Goal: Communication & Community: Participate in discussion

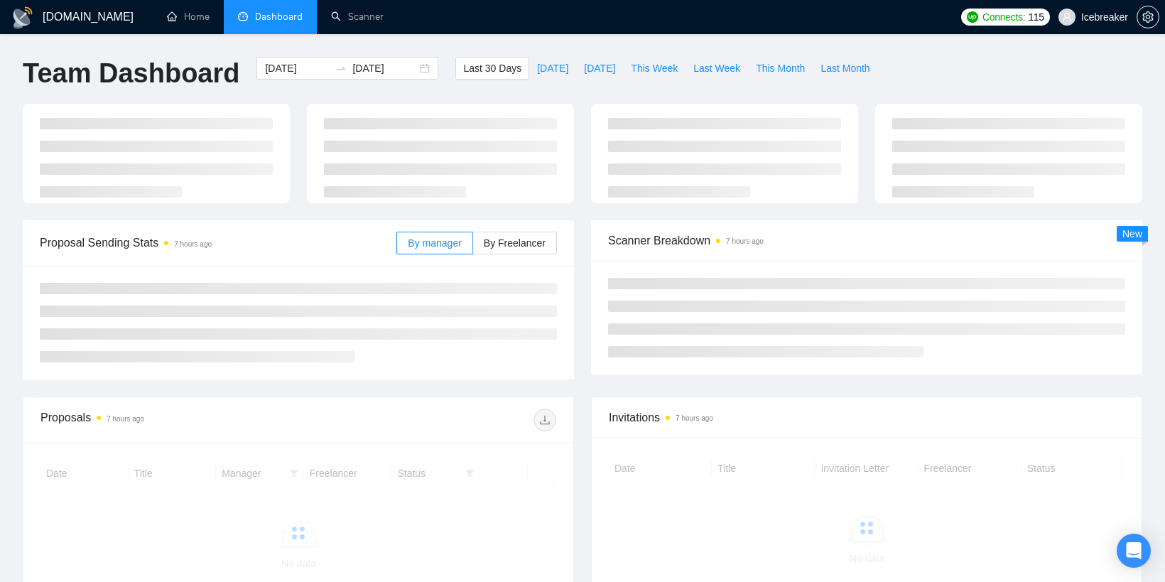
click at [1115, 561] on div at bounding box center [867, 528] width 516 height 146
click at [1121, 553] on div "Open Intercom Messenger" at bounding box center [1134, 551] width 38 height 38
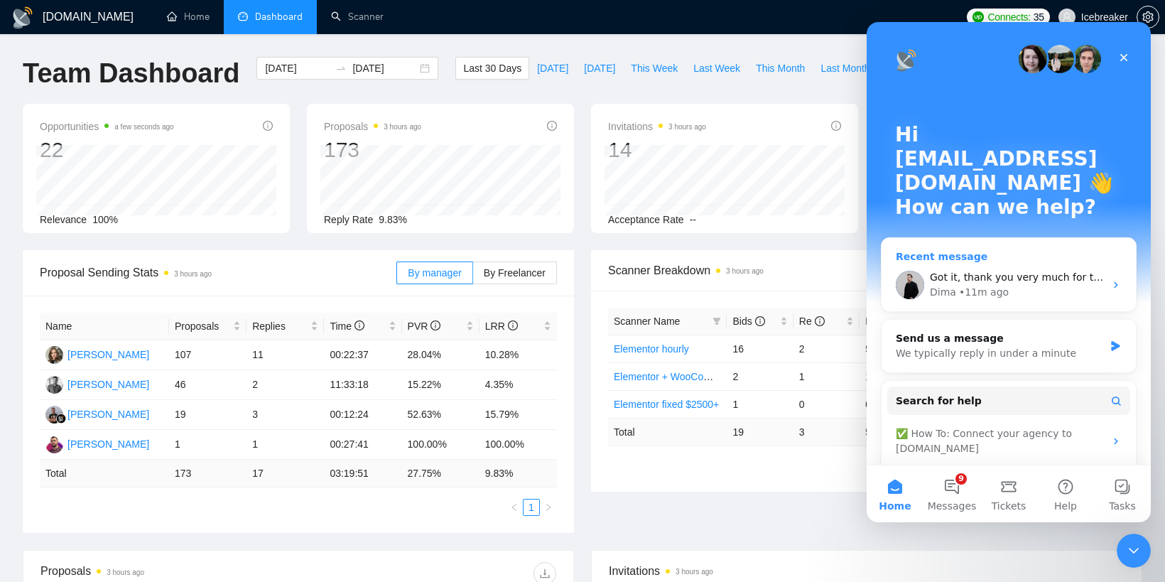
click at [1016, 285] on div "Dima • 11m ago" at bounding box center [1017, 292] width 175 height 15
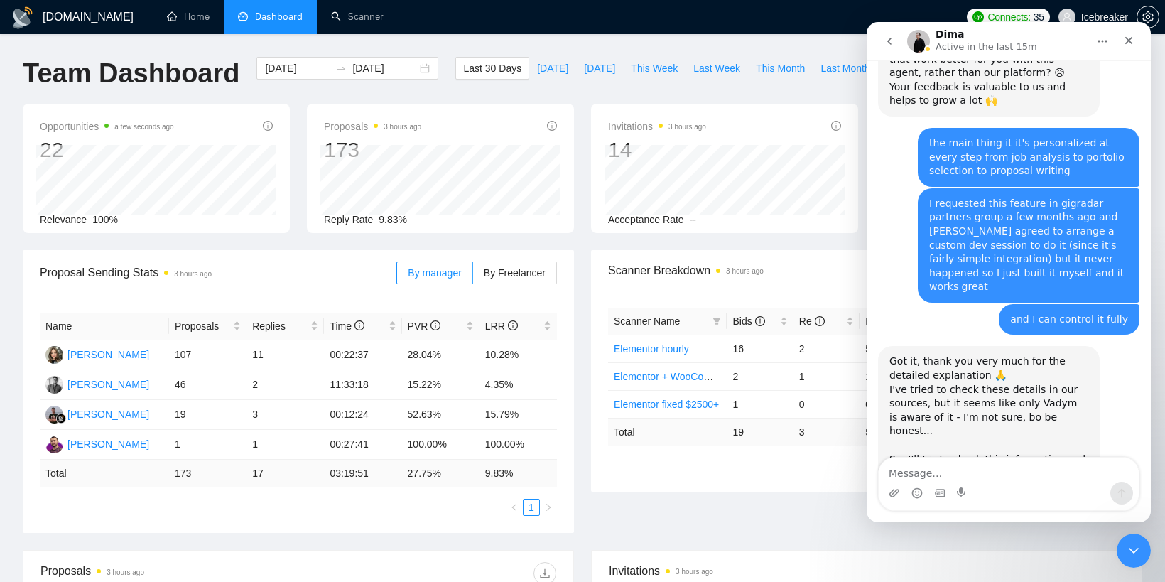
scroll to position [1368, 0]
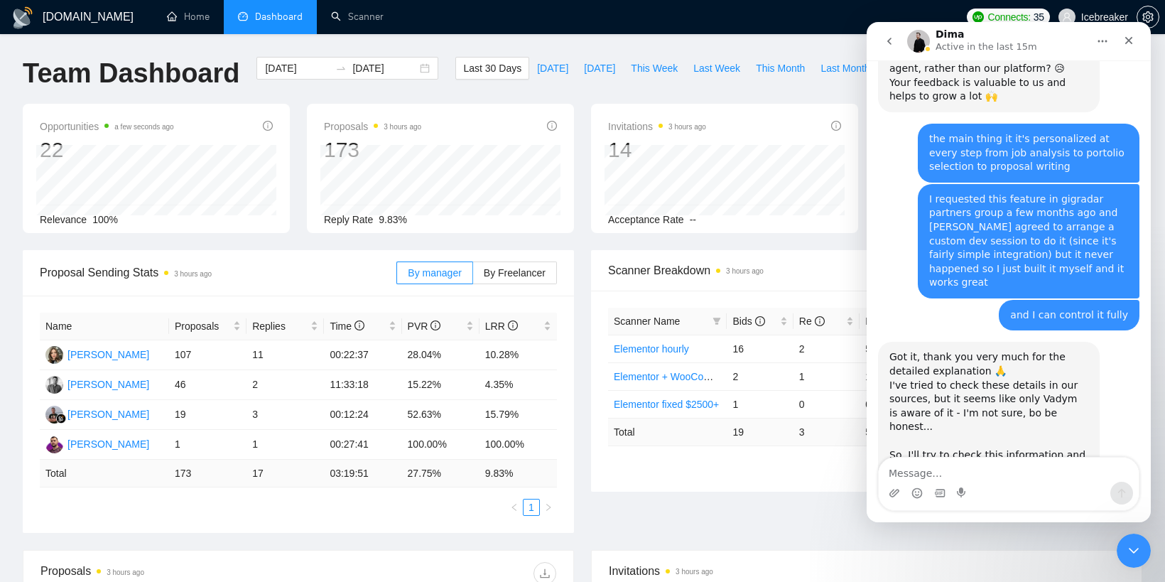
click at [1001, 477] on textarea "Message…" at bounding box center [1009, 469] width 260 height 24
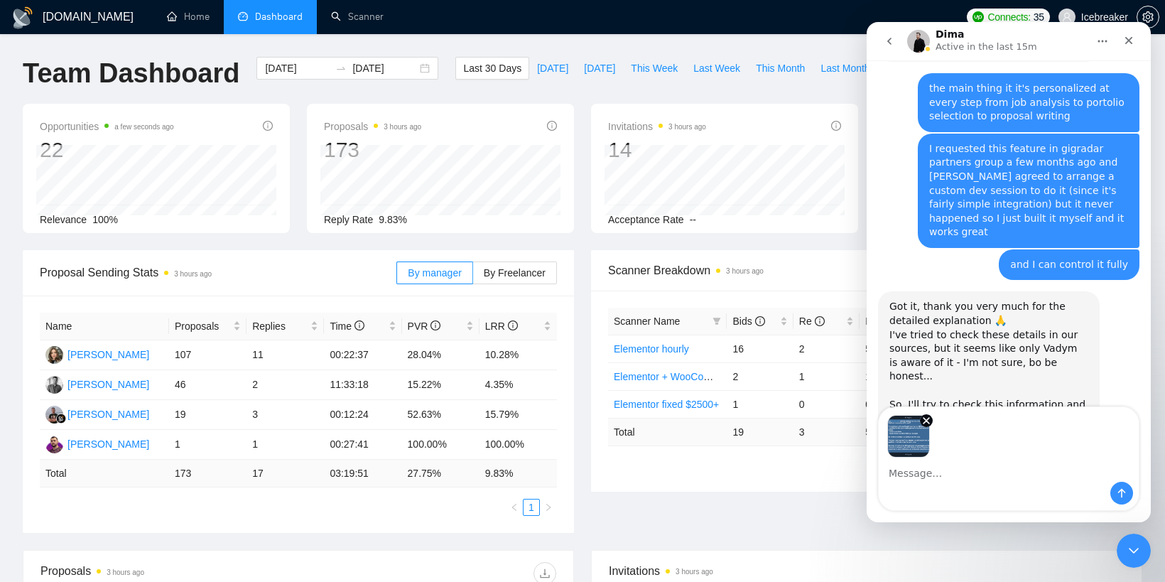
scroll to position [1418, 0]
click at [949, 442] on div "Image previews" at bounding box center [1009, 432] width 260 height 50
click at [949, 494] on div "Intercom messenger" at bounding box center [1009, 493] width 260 height 23
click at [948, 487] on div "Intercom messenger" at bounding box center [1009, 493] width 260 height 23
click at [945, 481] on textarea "Message…" at bounding box center [1009, 469] width 260 height 24
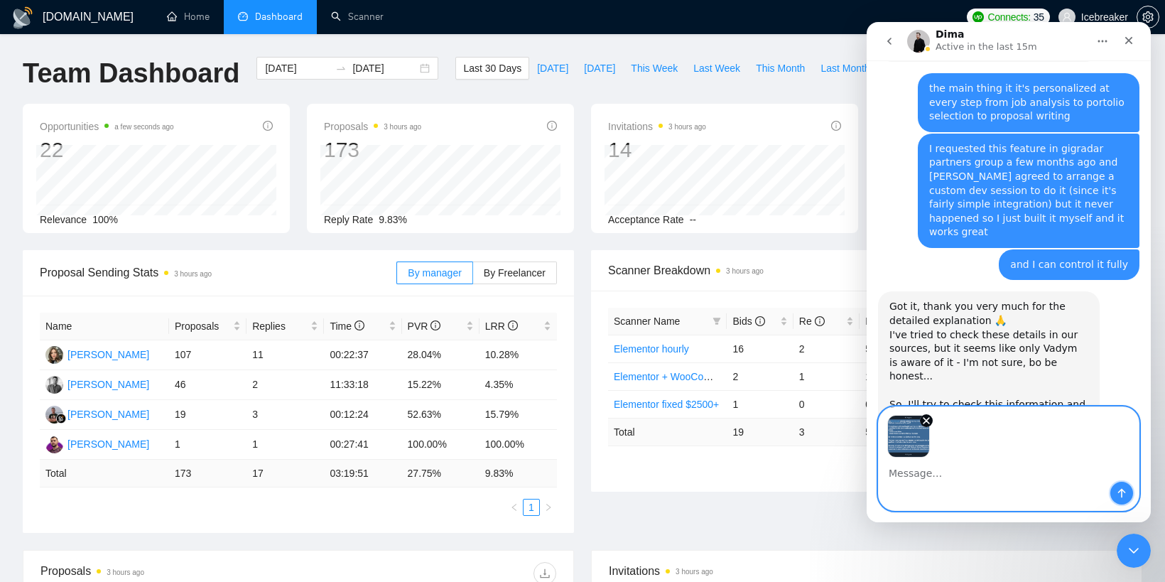
click at [1118, 494] on icon "Send a message…" at bounding box center [1121, 492] width 11 height 11
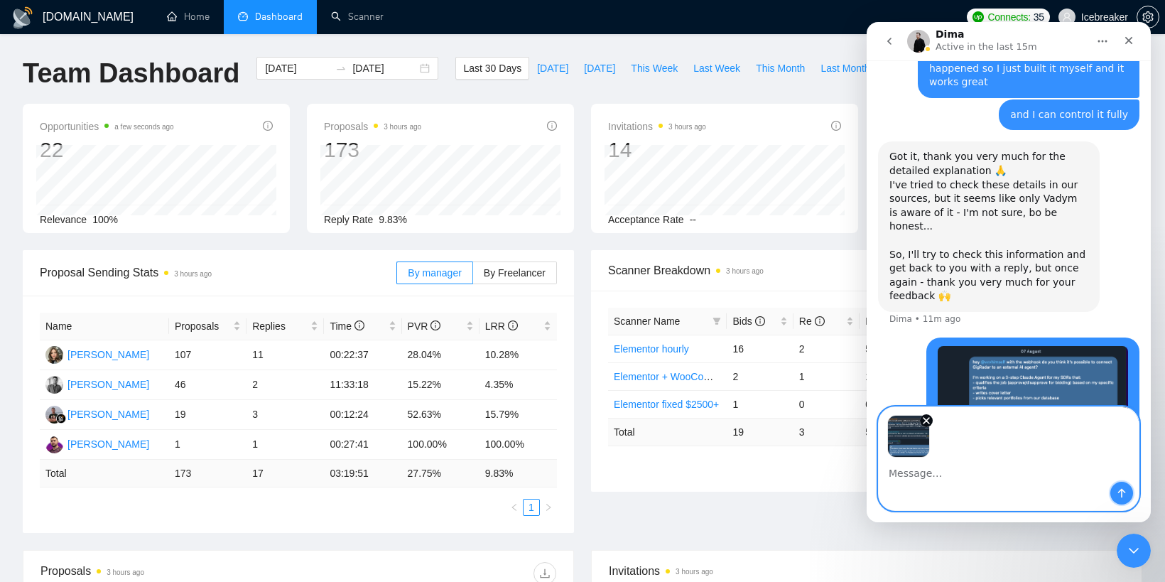
click at [1126, 497] on icon "Send a message…" at bounding box center [1121, 492] width 11 height 11
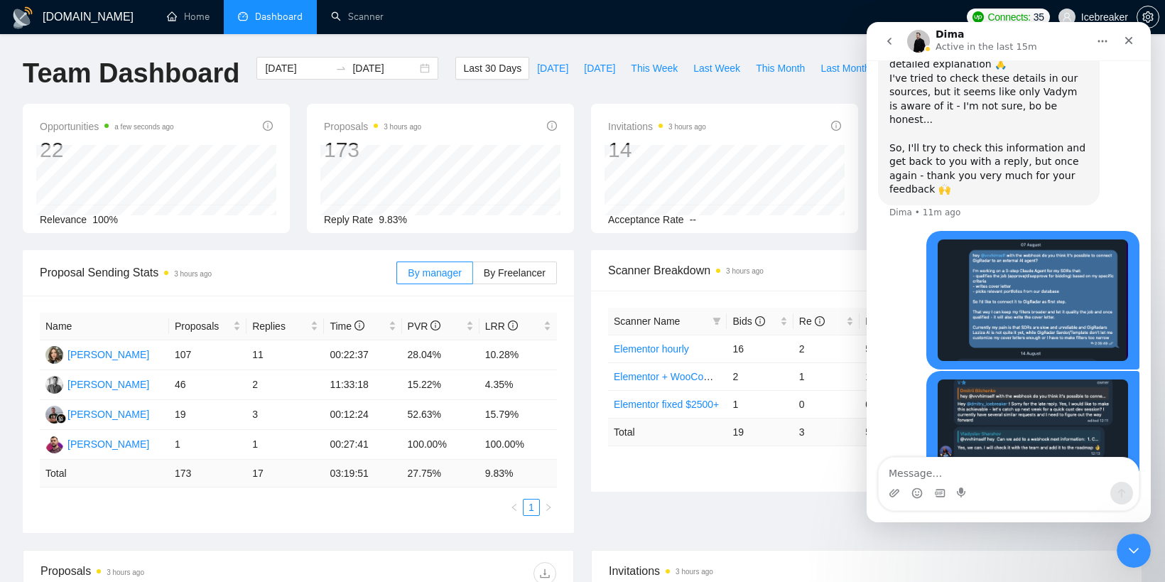
scroll to position [1675, 0]
click at [957, 511] on div "Intercom messenger" at bounding box center [1009, 489] width 284 height 65
click at [970, 482] on div "Intercom messenger" at bounding box center [1009, 493] width 260 height 23
click at [970, 474] on textarea "Message…" at bounding box center [1009, 469] width 260 height 24
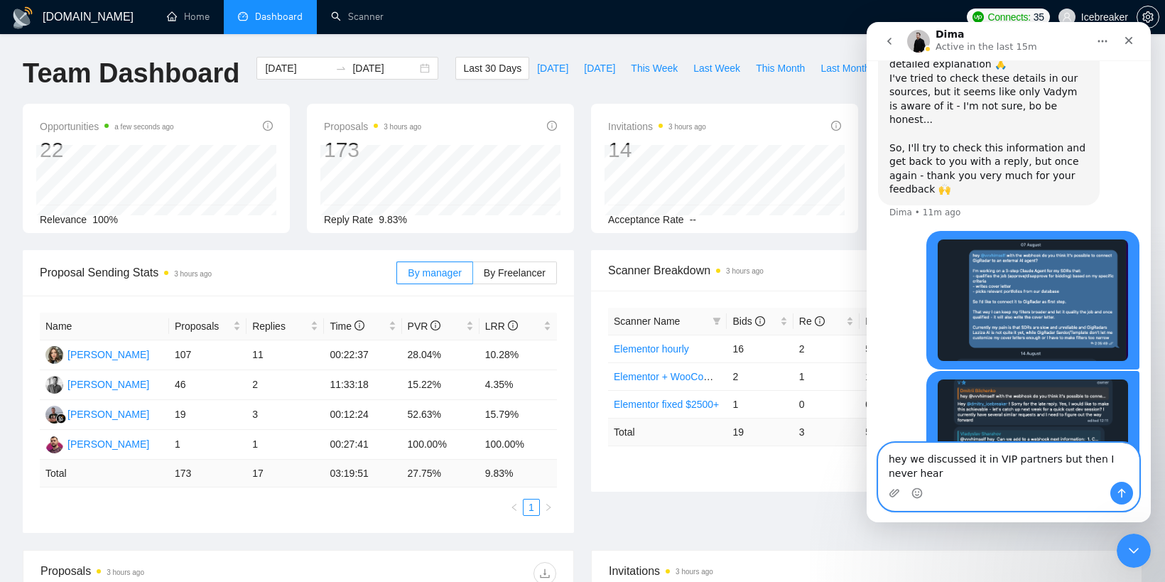
scroll to position [1689, 0]
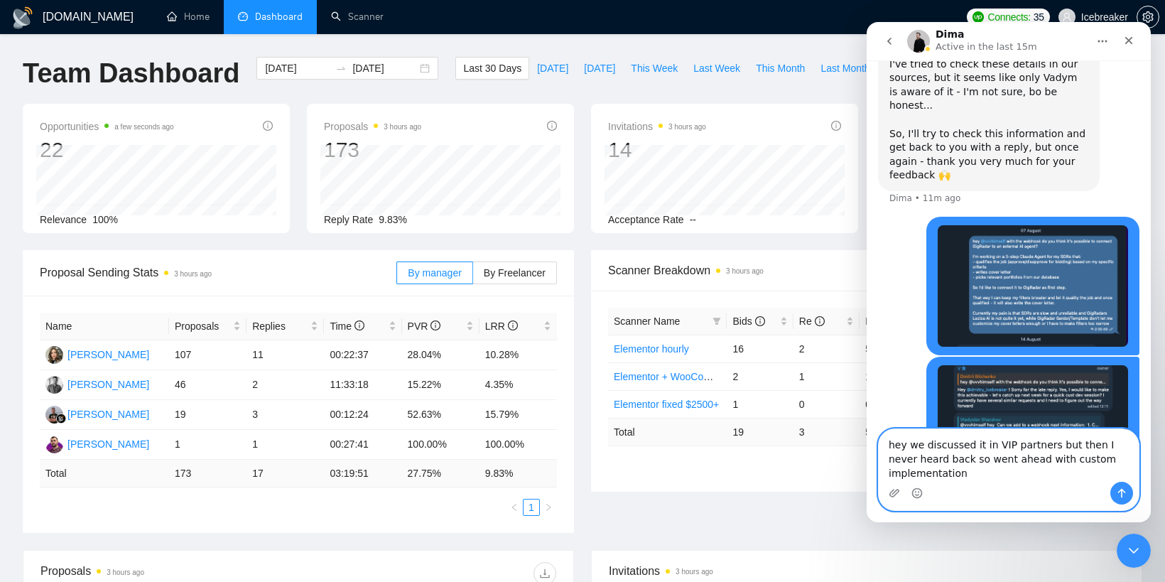
type textarea "hey we discussed it in VIP partners but then I never heard back so went ahead w…"
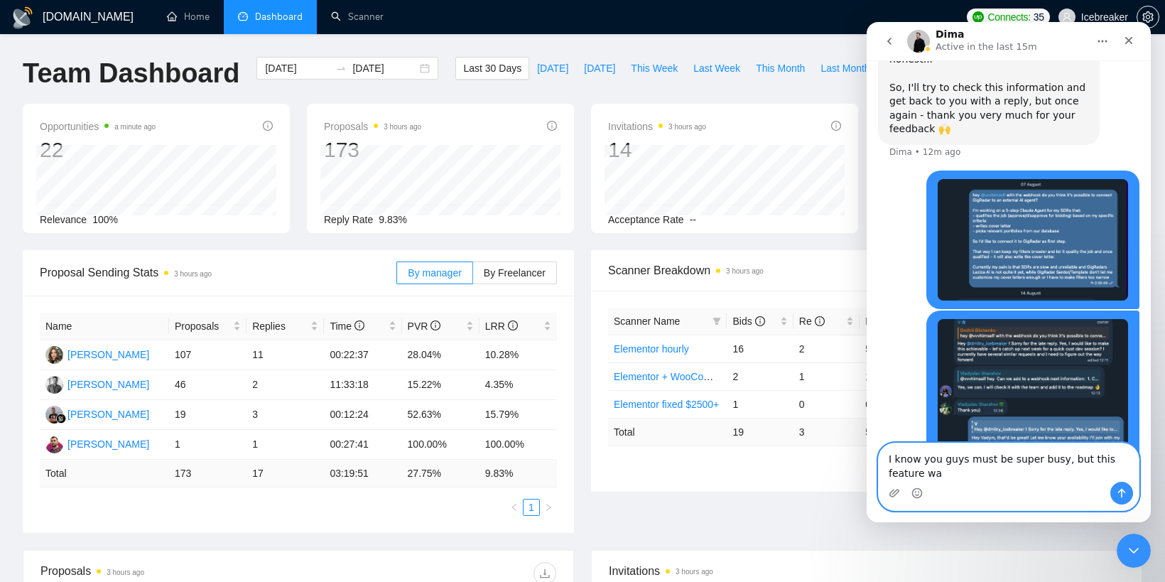
scroll to position [1749, 0]
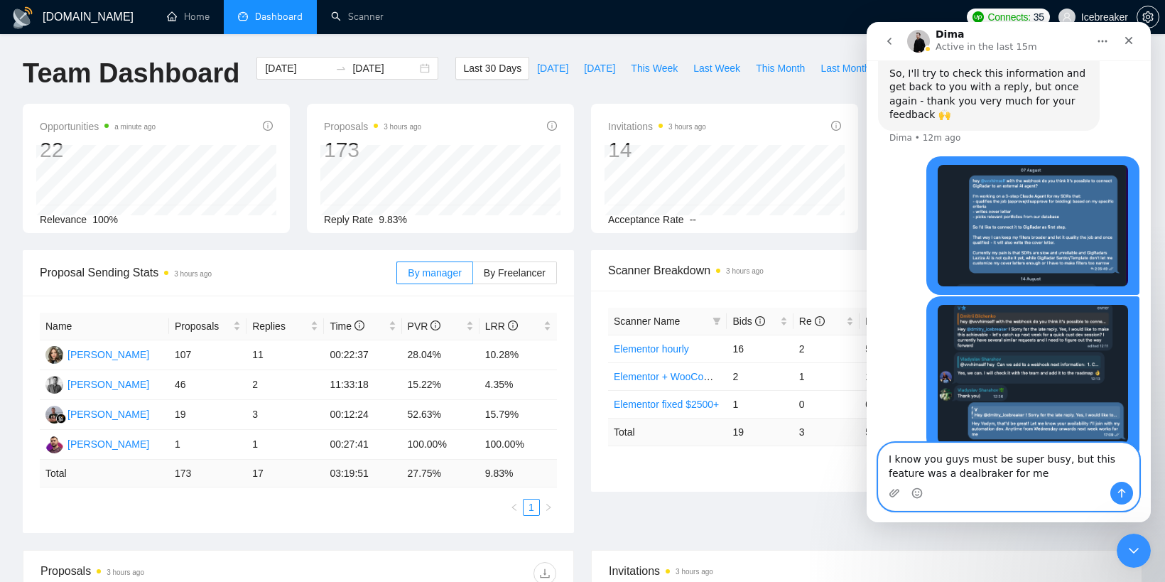
type textarea "I know you guys must be super busy, but this feature was a dealbraker for me"
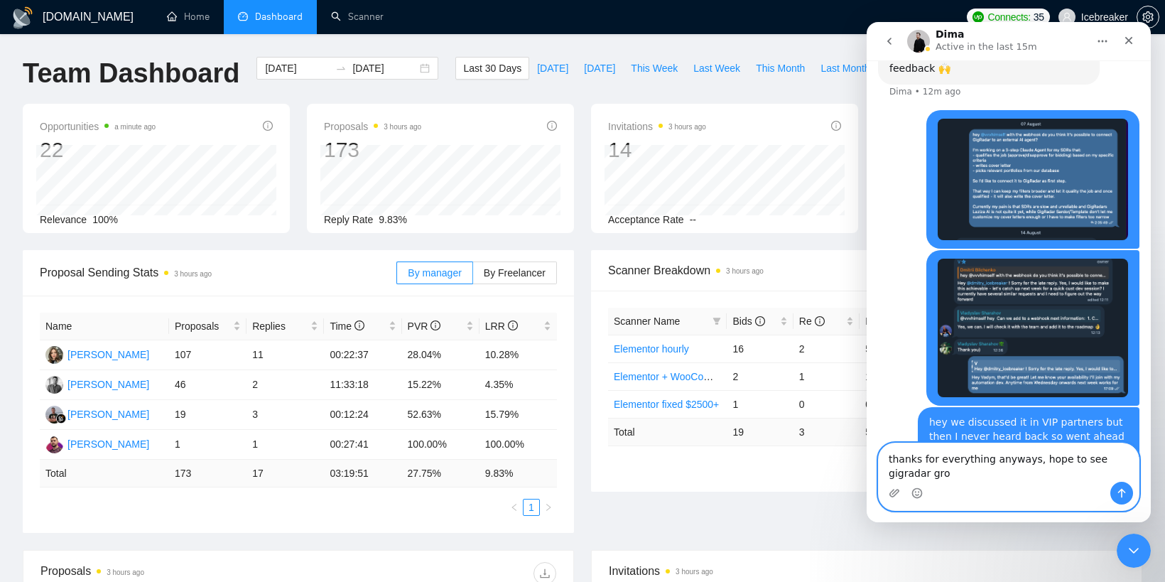
scroll to position [1796, 0]
type textarea "thanks for everything anyways, hope to see gigradar grow and prosper"
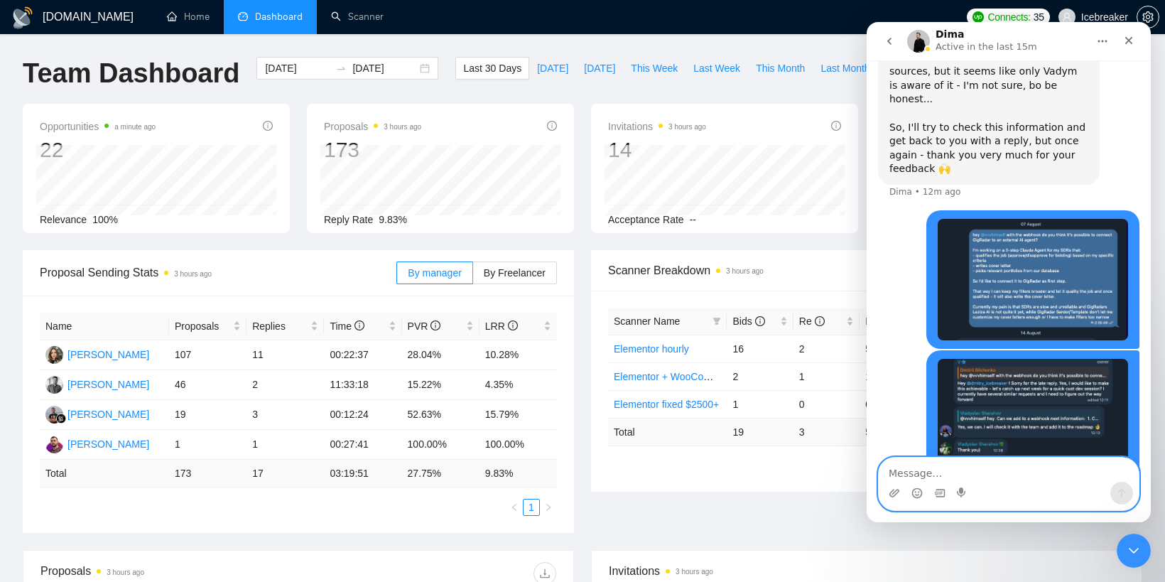
scroll to position [1602, 0]
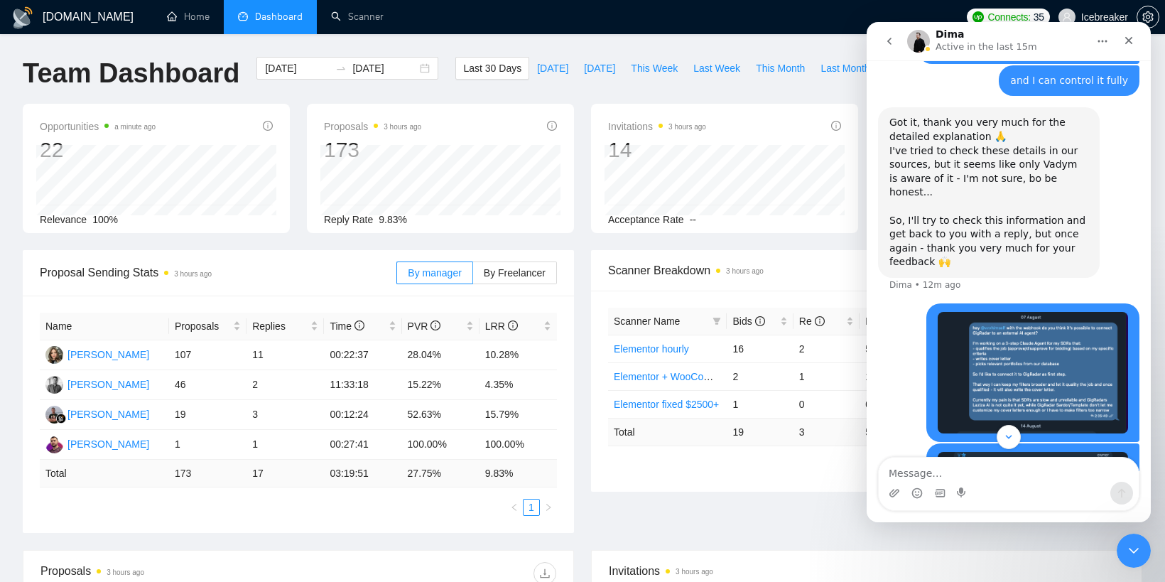
click at [1033, 312] on img "dbilcenco@gmail.com says…" at bounding box center [1033, 372] width 190 height 121
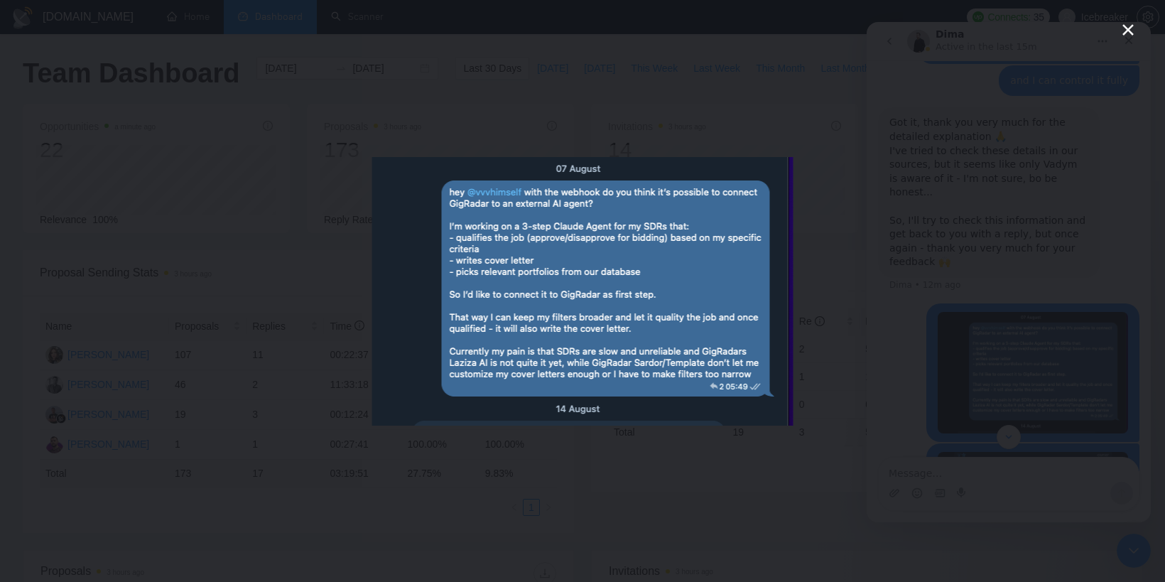
click at [1033, 288] on div "Intercom messenger" at bounding box center [582, 291] width 1165 height 582
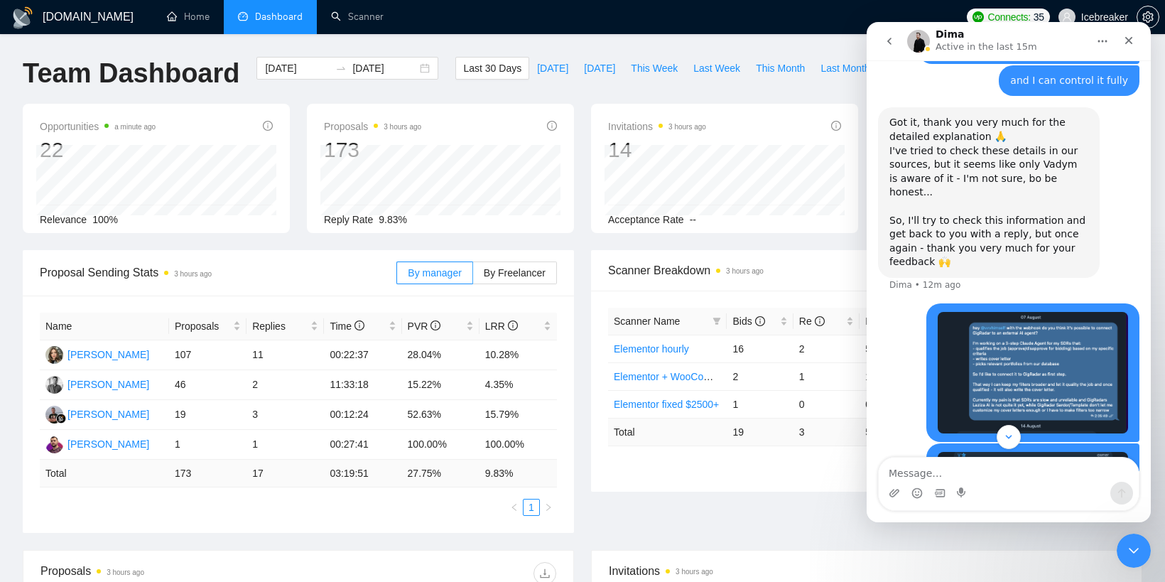
click at [1019, 452] on img "dbilcenco@gmail.com says…" at bounding box center [1033, 521] width 190 height 139
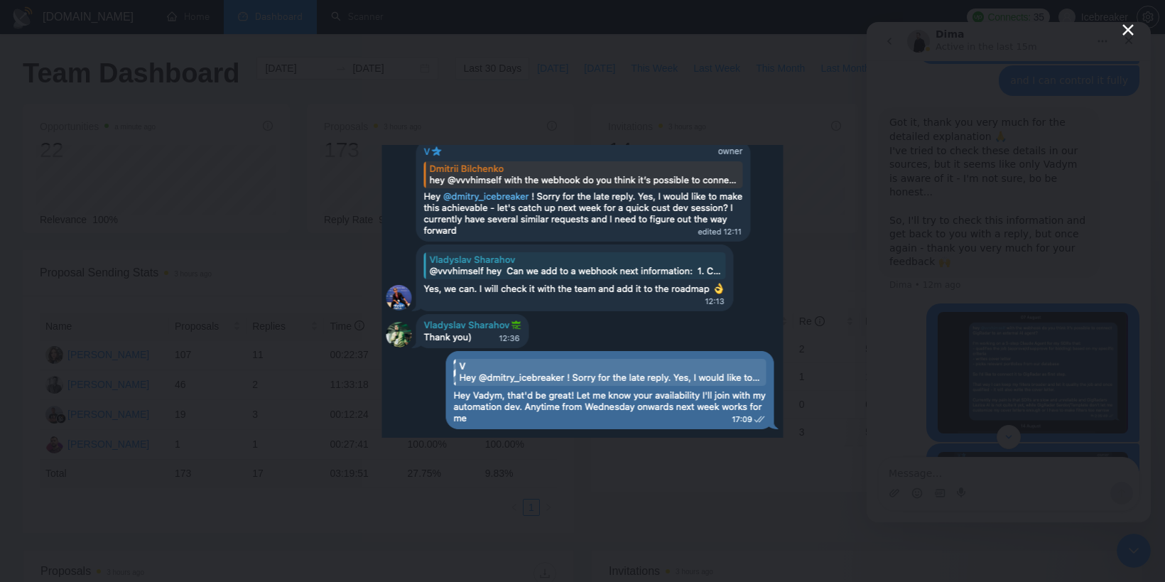
click at [919, 238] on div "Intercom messenger" at bounding box center [582, 291] width 1165 height 582
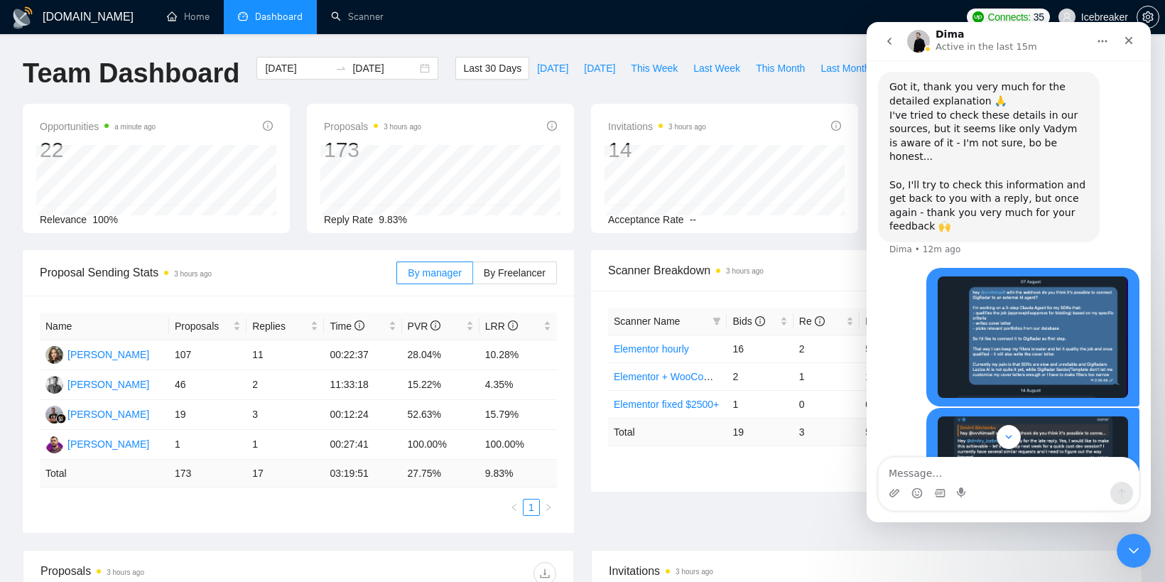
scroll to position [1828, 0]
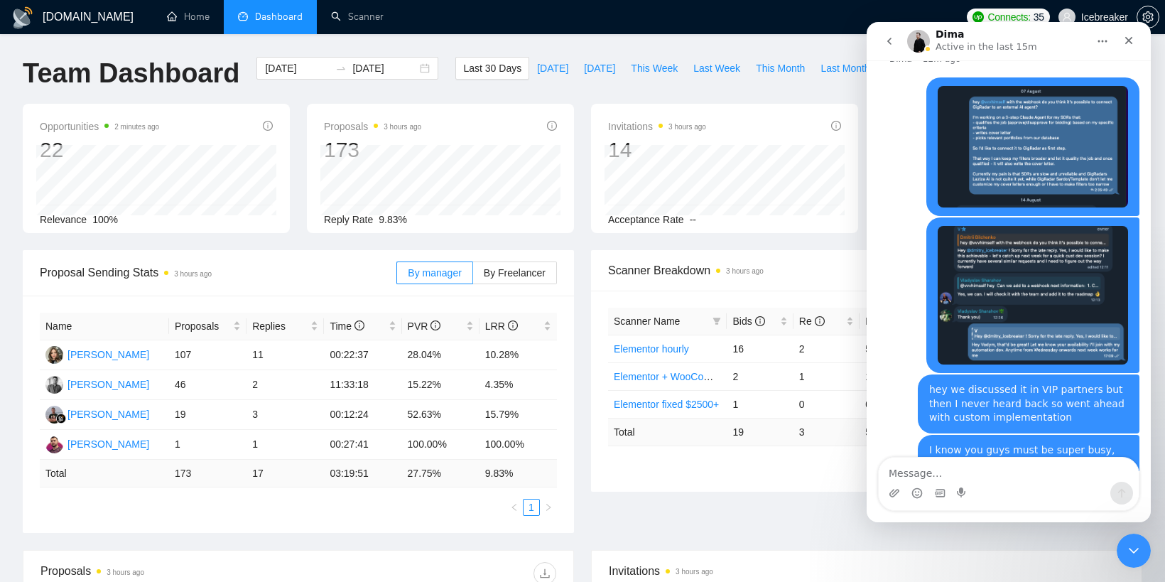
click at [881, 39] on button "go back" at bounding box center [889, 41] width 27 height 27
